Goal: Find specific page/section: Find specific page/section

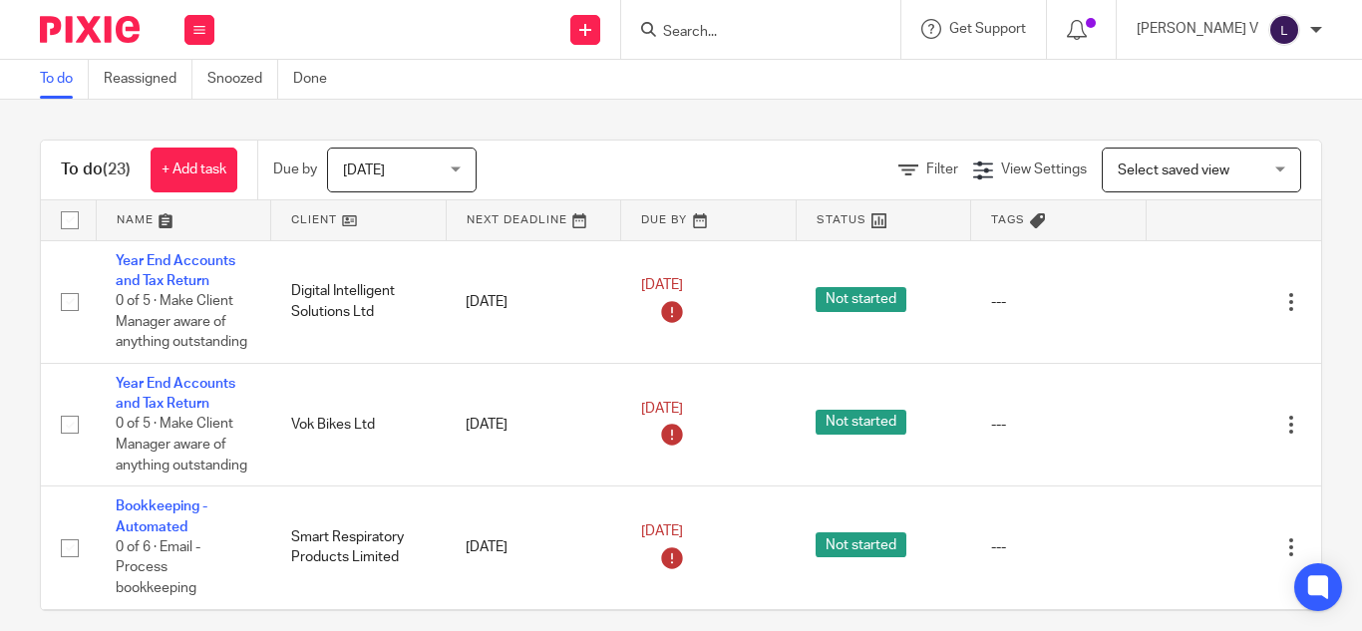
click at [785, 30] on input "Search" at bounding box center [750, 33] width 179 height 18
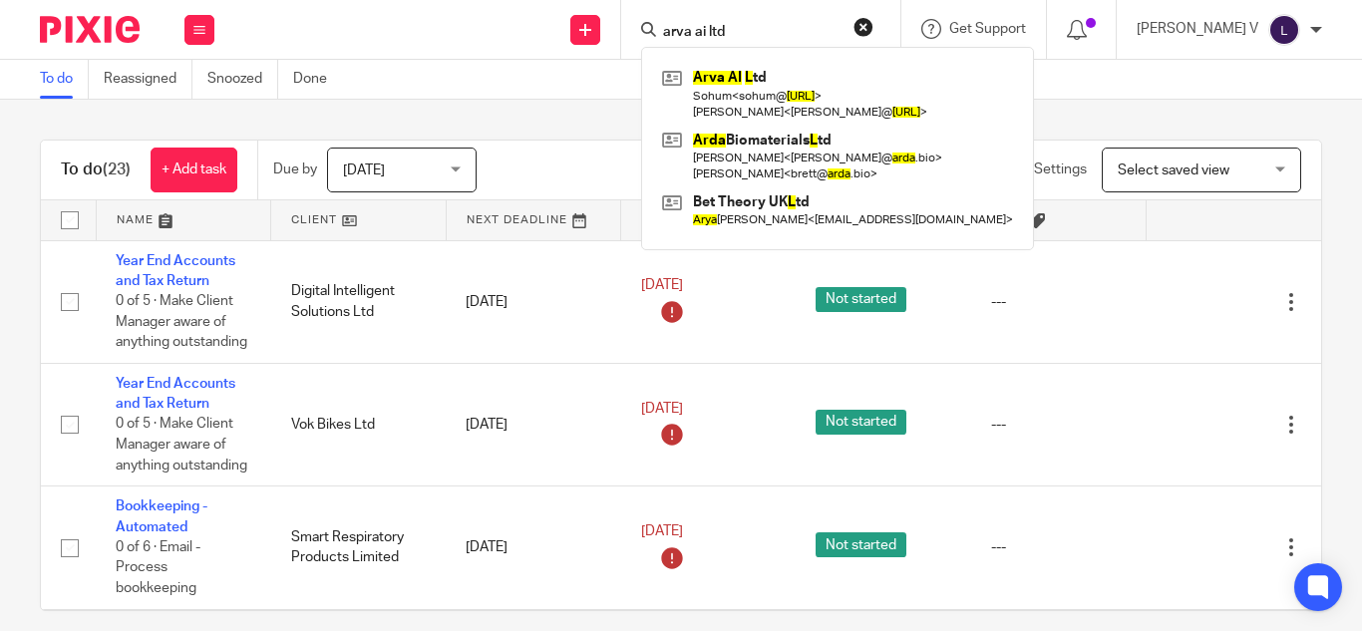
type input "arva ai ltd"
click button "submit" at bounding box center [0, 0] width 0 height 0
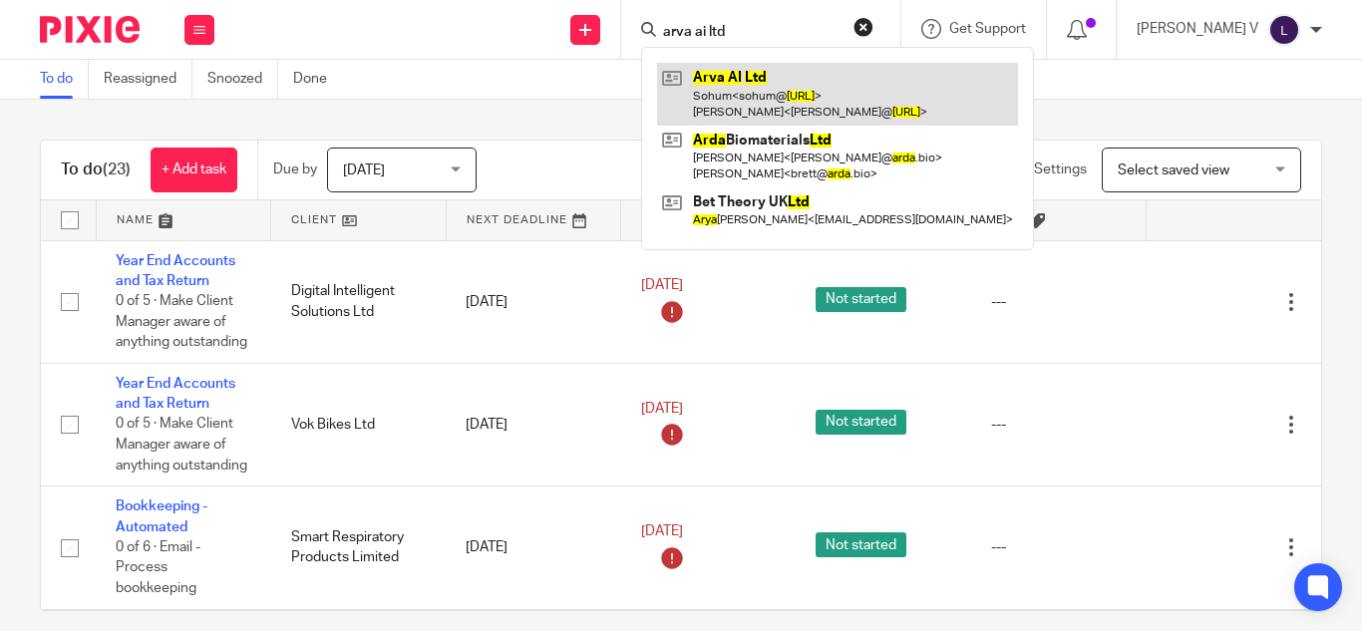
click at [726, 68] on link at bounding box center [837, 94] width 361 height 62
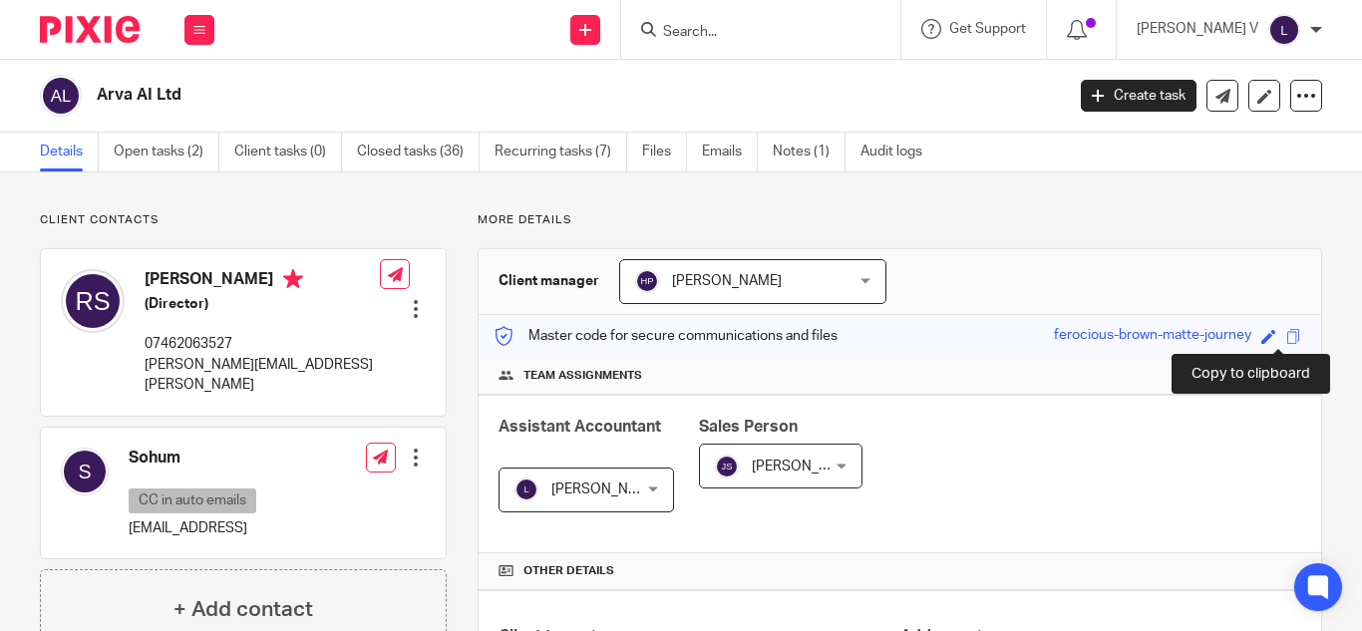
click at [1286, 333] on span at bounding box center [1293, 336] width 15 height 15
